Goal: Task Accomplishment & Management: Use online tool/utility

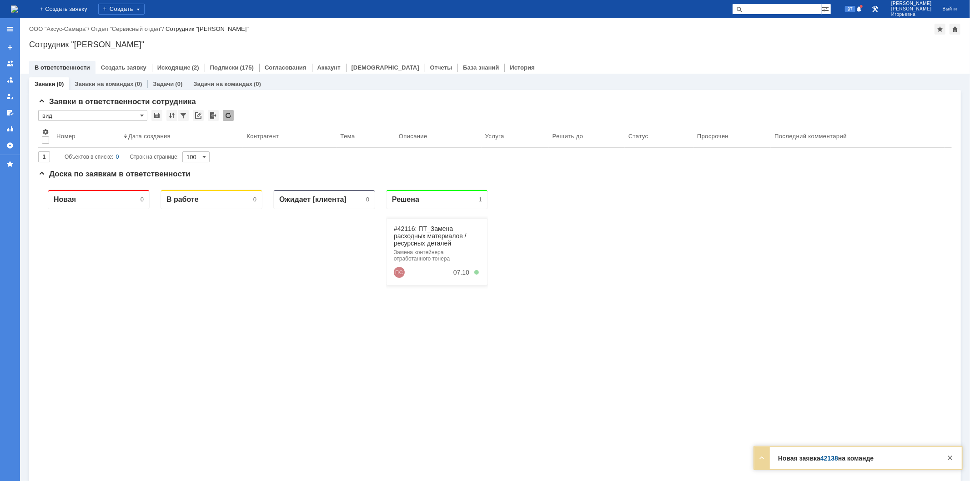
drag, startPoint x: 782, startPoint y: 6, endPoint x: 793, endPoint y: 6, distance: 10.5
click at [783, 6] on input "text" at bounding box center [777, 9] width 90 height 11
type input "42138"
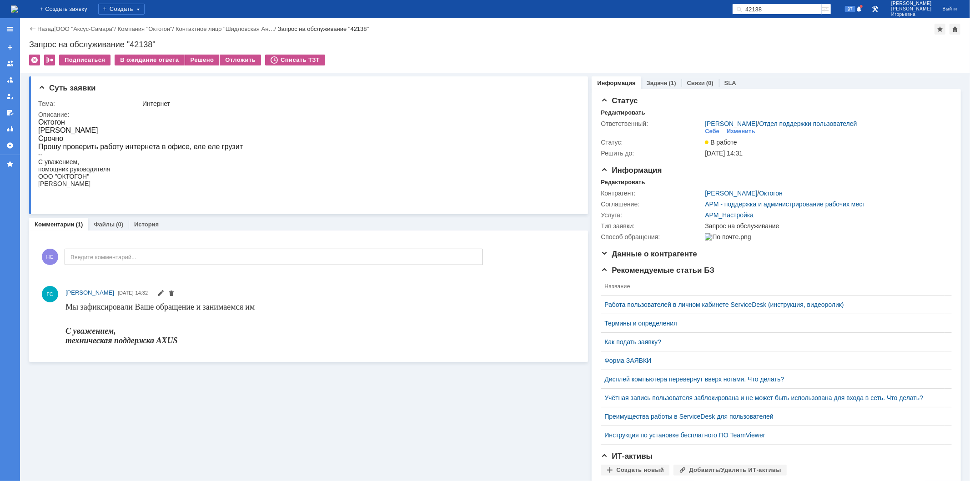
click at [18, 8] on img at bounding box center [14, 8] width 7 height 7
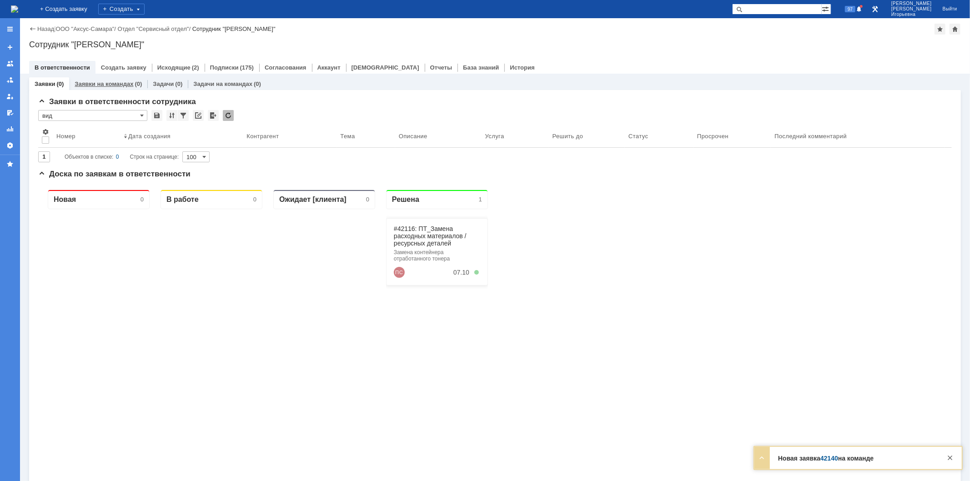
click at [100, 86] on link "Заявки на командах" at bounding box center [104, 83] width 59 height 7
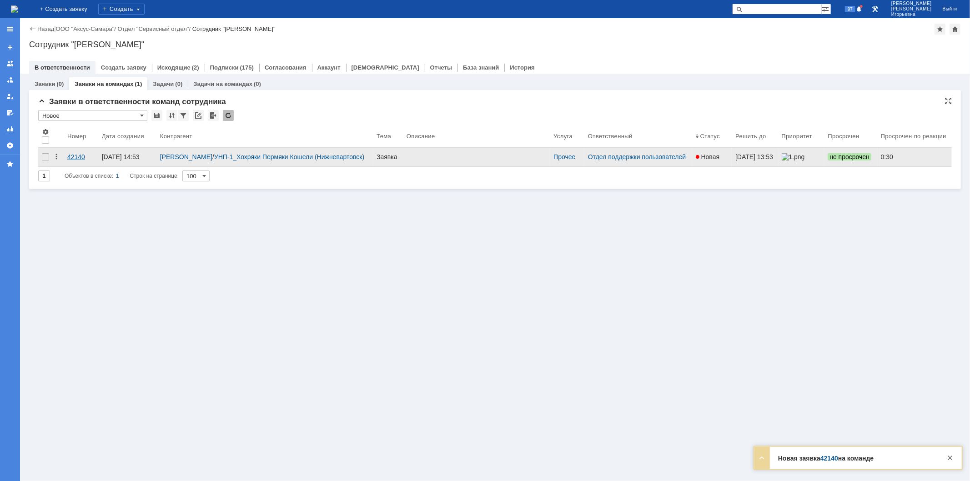
click at [78, 157] on div "42140" at bounding box center [80, 156] width 27 height 7
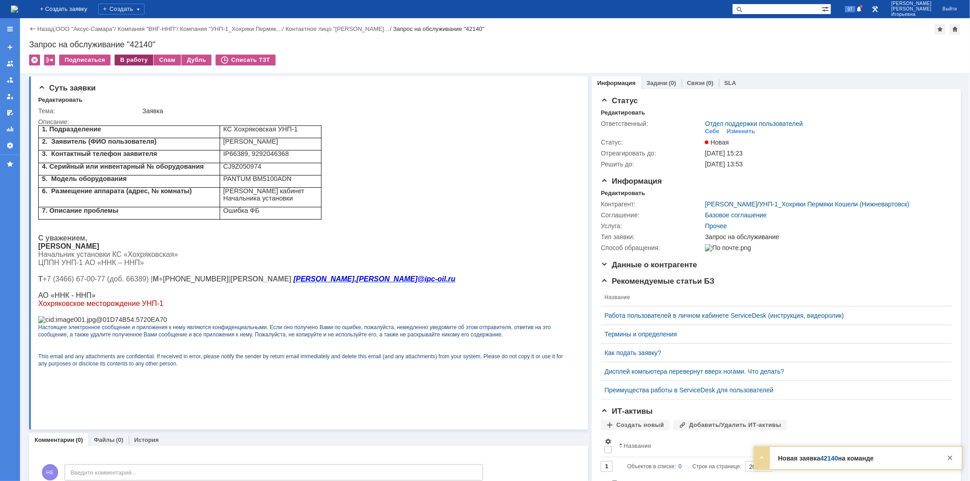
click at [121, 55] on div "В работу" at bounding box center [134, 60] width 39 height 11
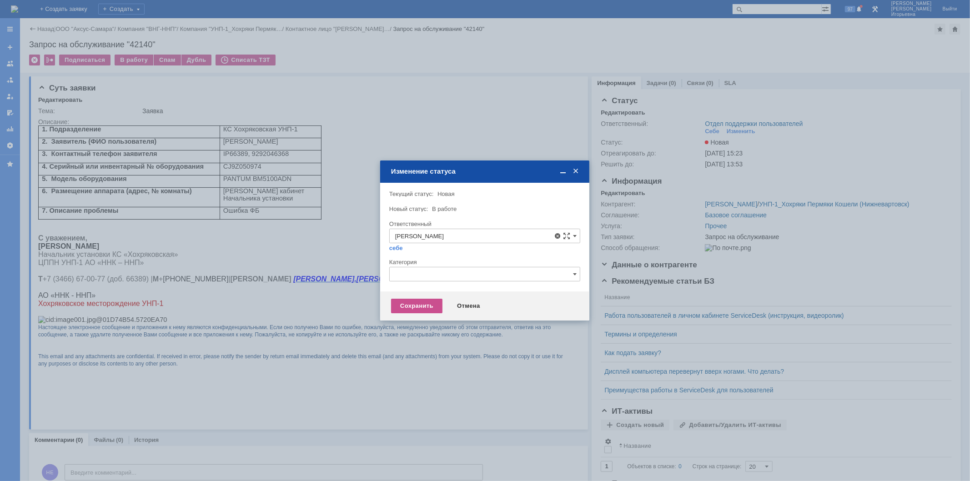
click at [421, 299] on span "Орлова Елена Владимировна" at bounding box center [484, 301] width 179 height 7
type input "Орлова Елена Владимировна"
click at [411, 308] on div "Сохранить" at bounding box center [416, 306] width 51 height 15
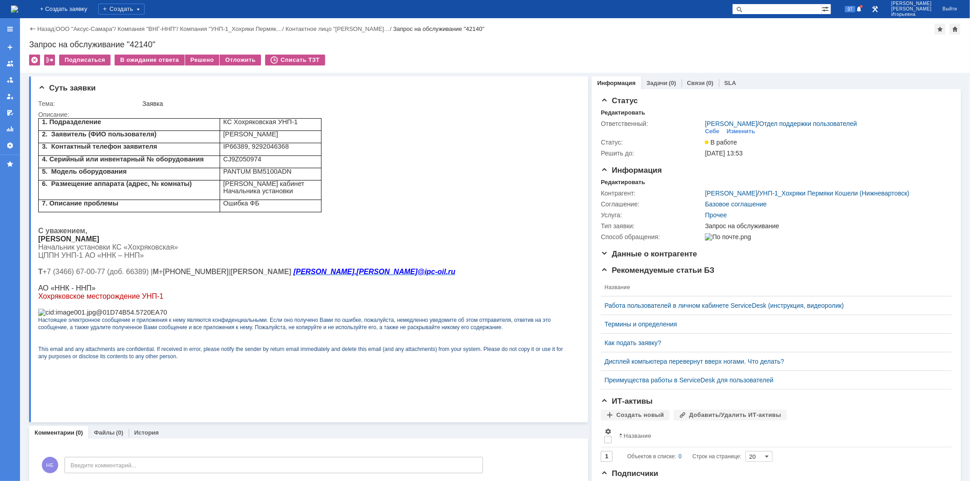
click at [140, 42] on div "Запрос на обслуживание "42140"" at bounding box center [495, 44] width 932 height 9
copy div "42140"
click at [18, 6] on img at bounding box center [14, 8] width 7 height 7
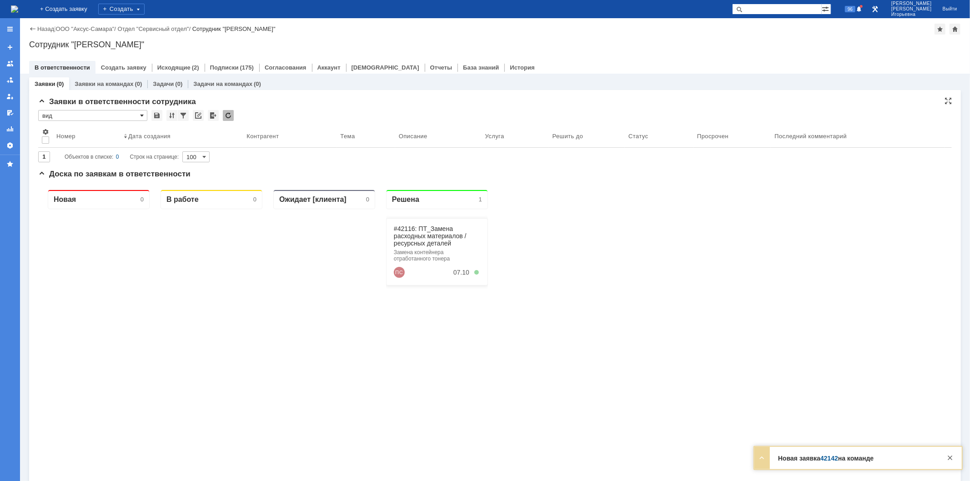
click at [143, 115] on span at bounding box center [142, 115] width 4 height 7
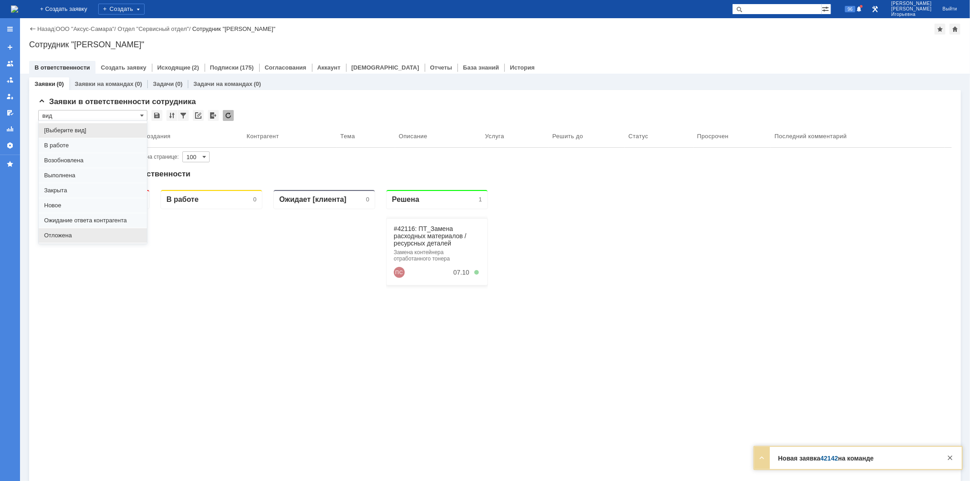
scroll to position [25, 0]
click at [56, 208] on span "Отложена" at bounding box center [92, 210] width 97 height 7
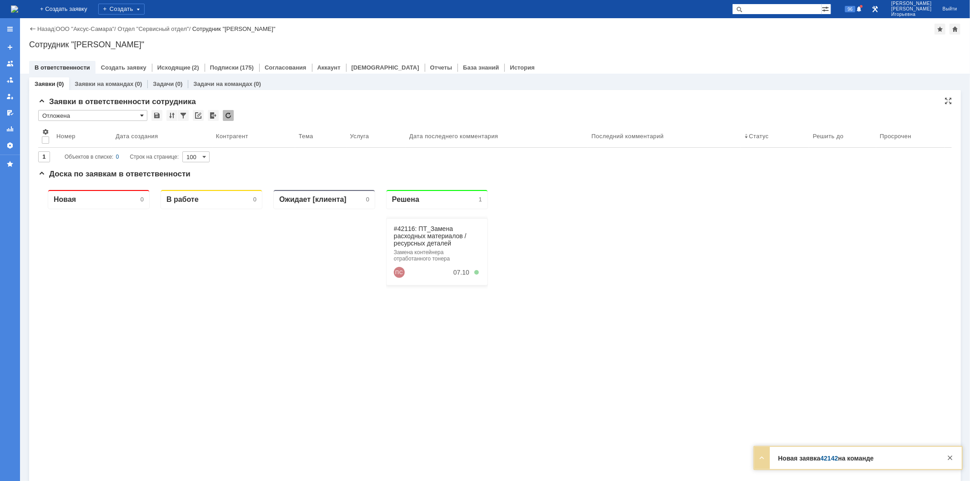
click at [143, 113] on span at bounding box center [142, 115] width 4 height 7
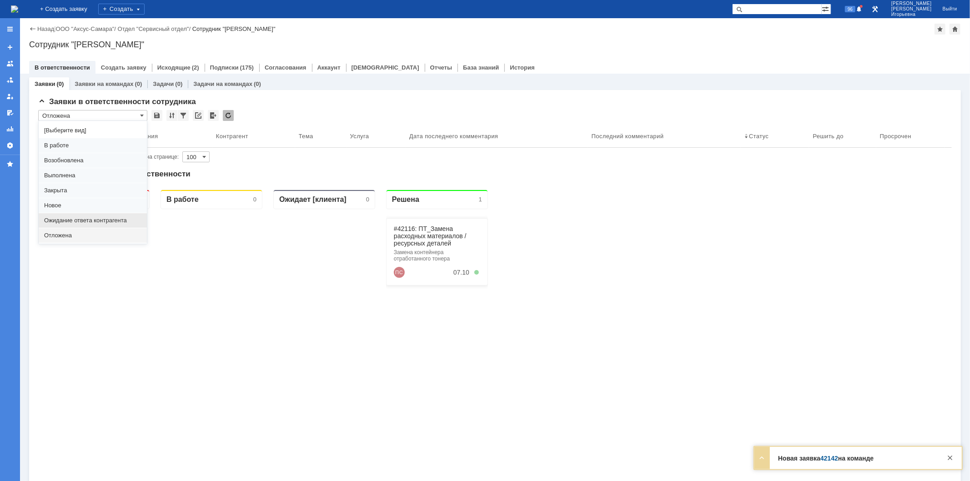
click at [62, 218] on span "Ожидание ответа контрагента" at bounding box center [92, 220] width 97 height 7
type input "Ожидание ответа контрагента"
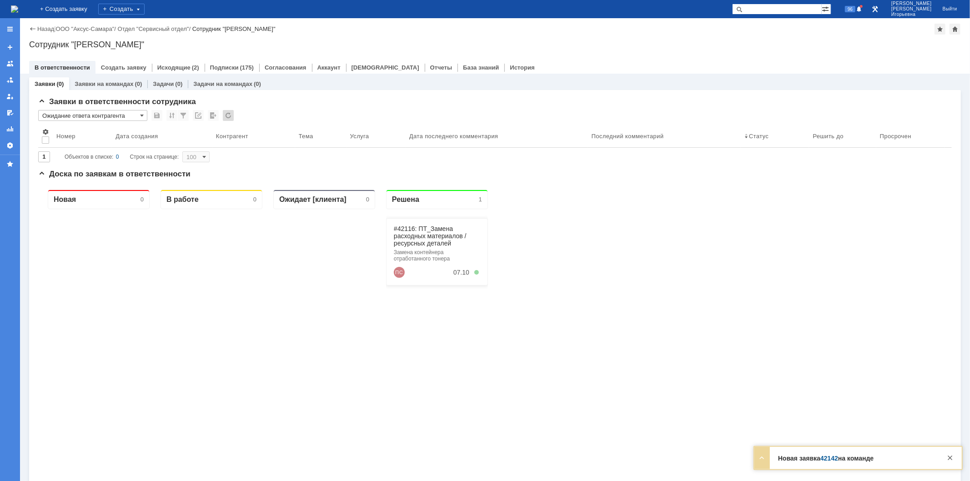
type input "20"
click at [141, 115] on span at bounding box center [142, 115] width 4 height 7
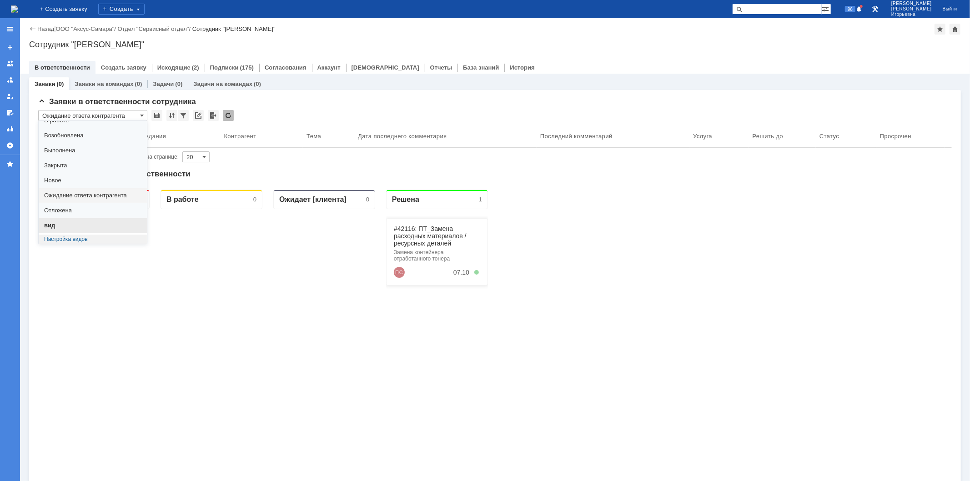
click at [50, 225] on span "вид" at bounding box center [92, 225] width 97 height 7
type input "вид"
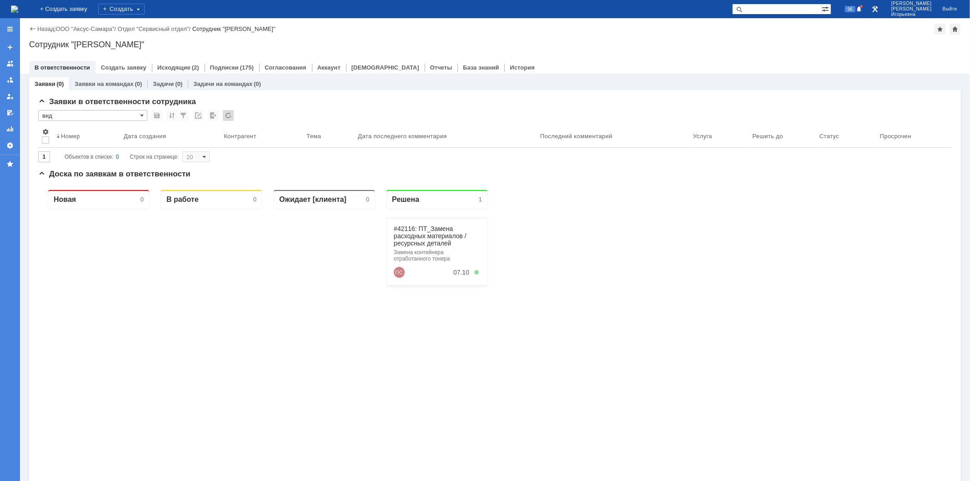
type input "100"
type input "вид"
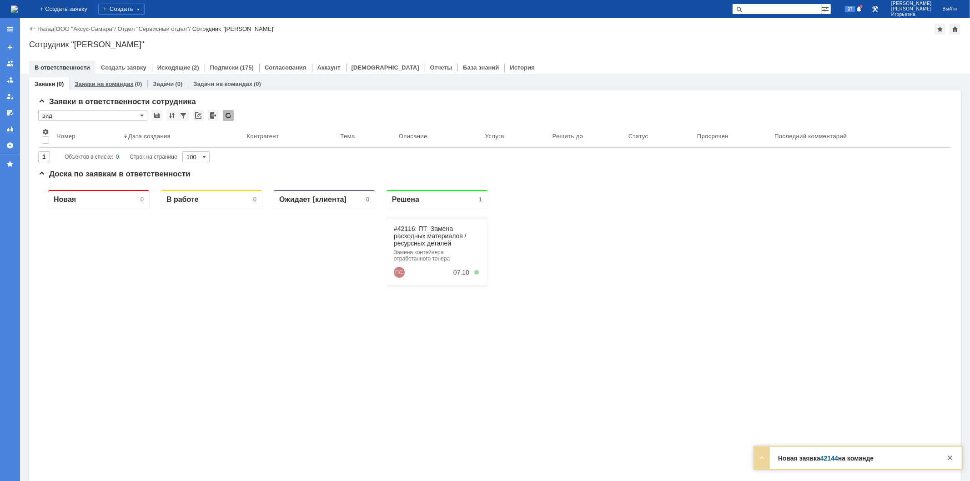
click at [116, 85] on link "Заявки на командах" at bounding box center [104, 83] width 59 height 7
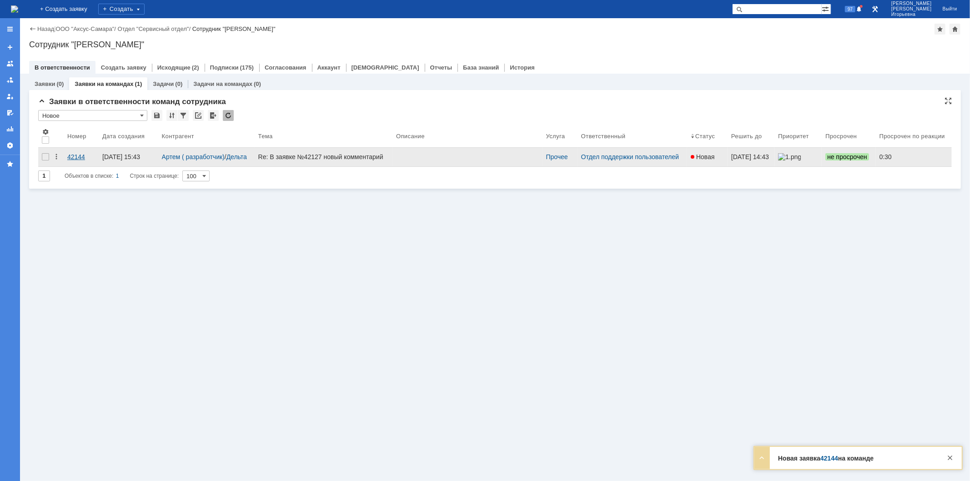
click at [71, 155] on div "42144" at bounding box center [81, 156] width 28 height 7
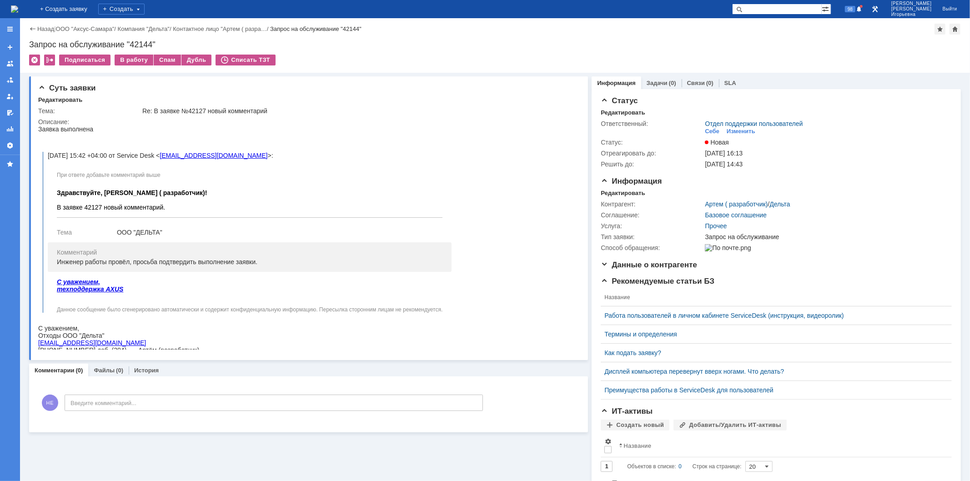
click at [18, 10] on img at bounding box center [14, 8] width 7 height 7
